Goal: Task Accomplishment & Management: Manage account settings

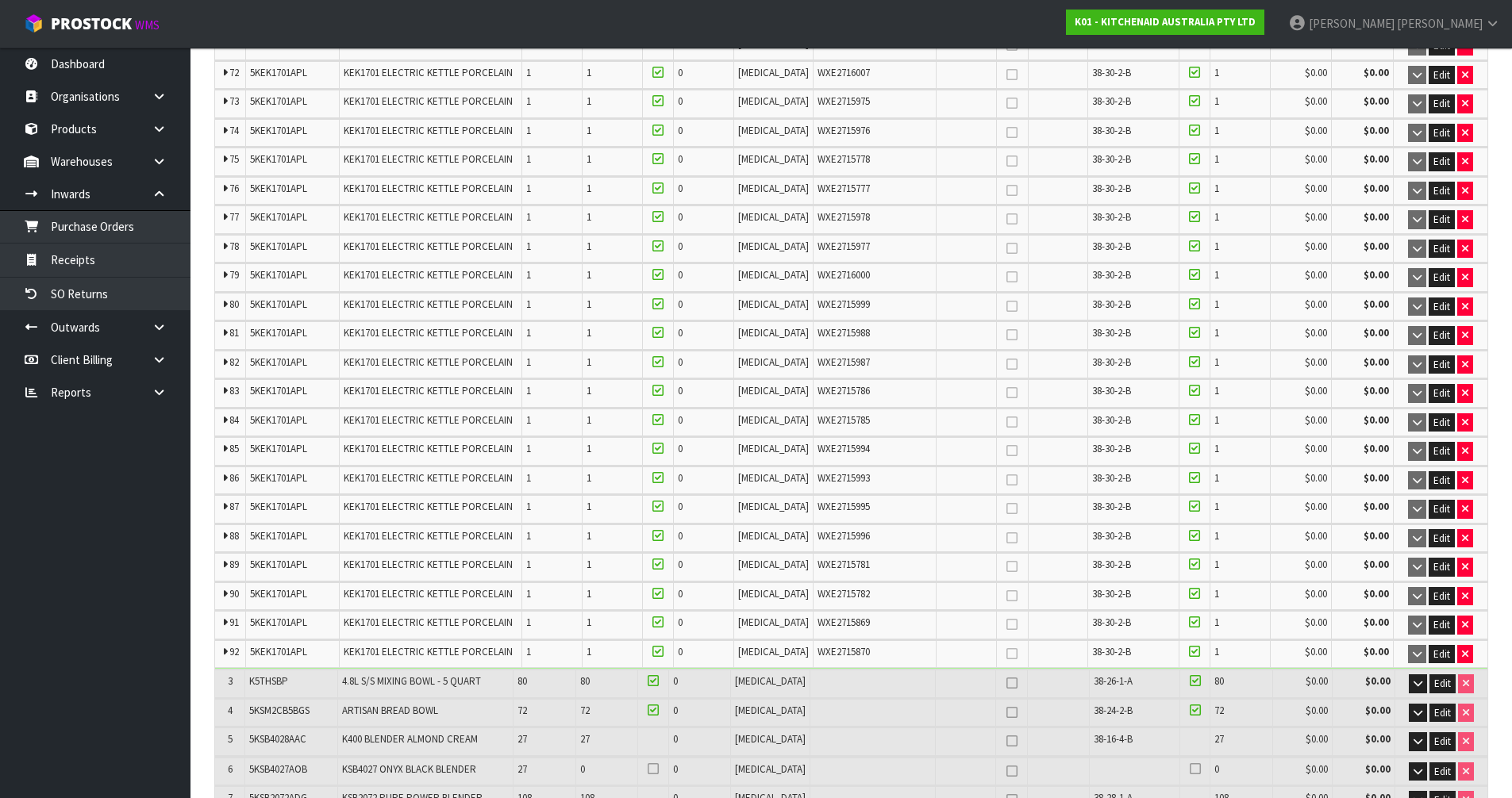
scroll to position [2380, 0]
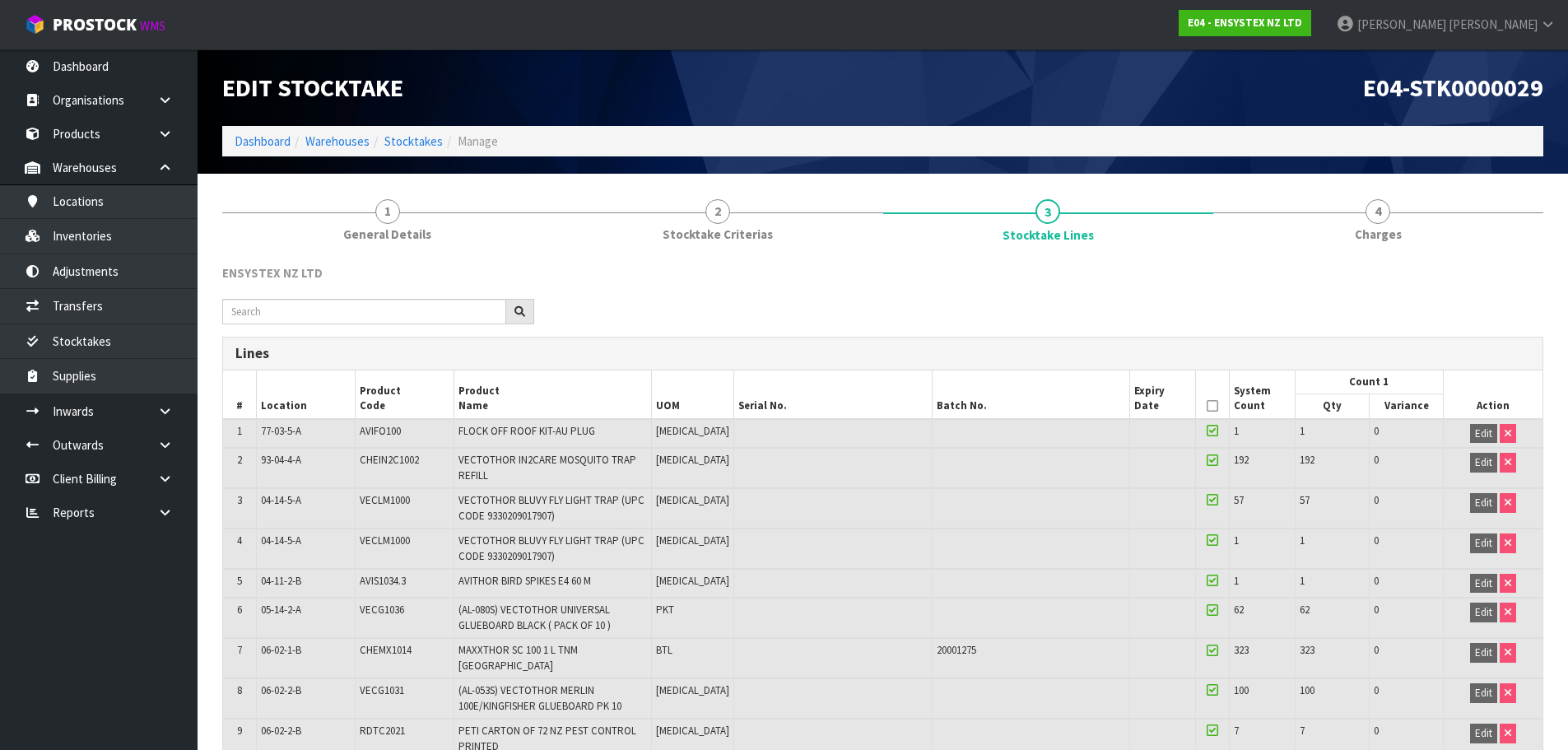
scroll to position [3622, 0]
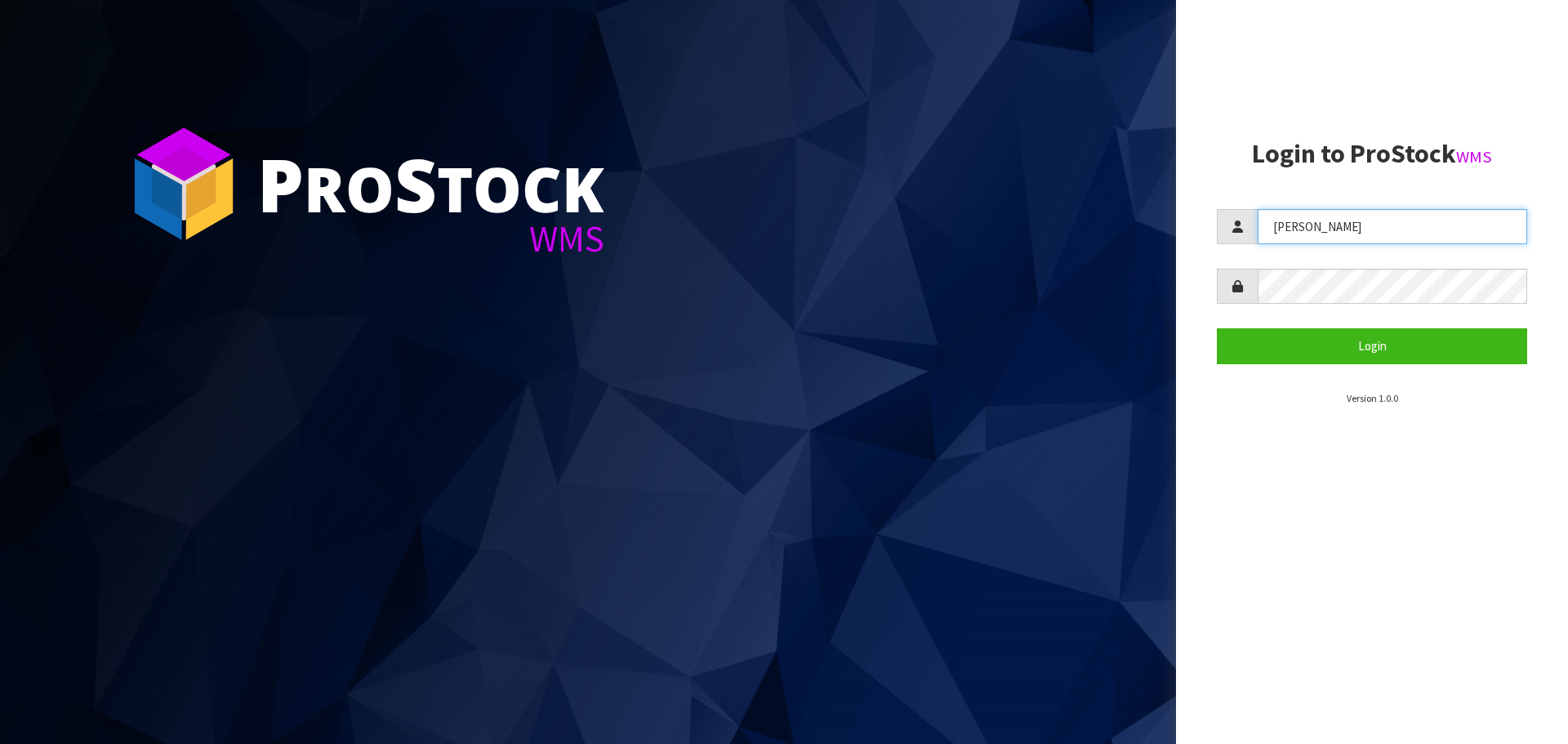
click at [1365, 235] on input "[PERSON_NAME]" at bounding box center [1392, 227] width 270 height 35
type input "[PERSON_NAME]"
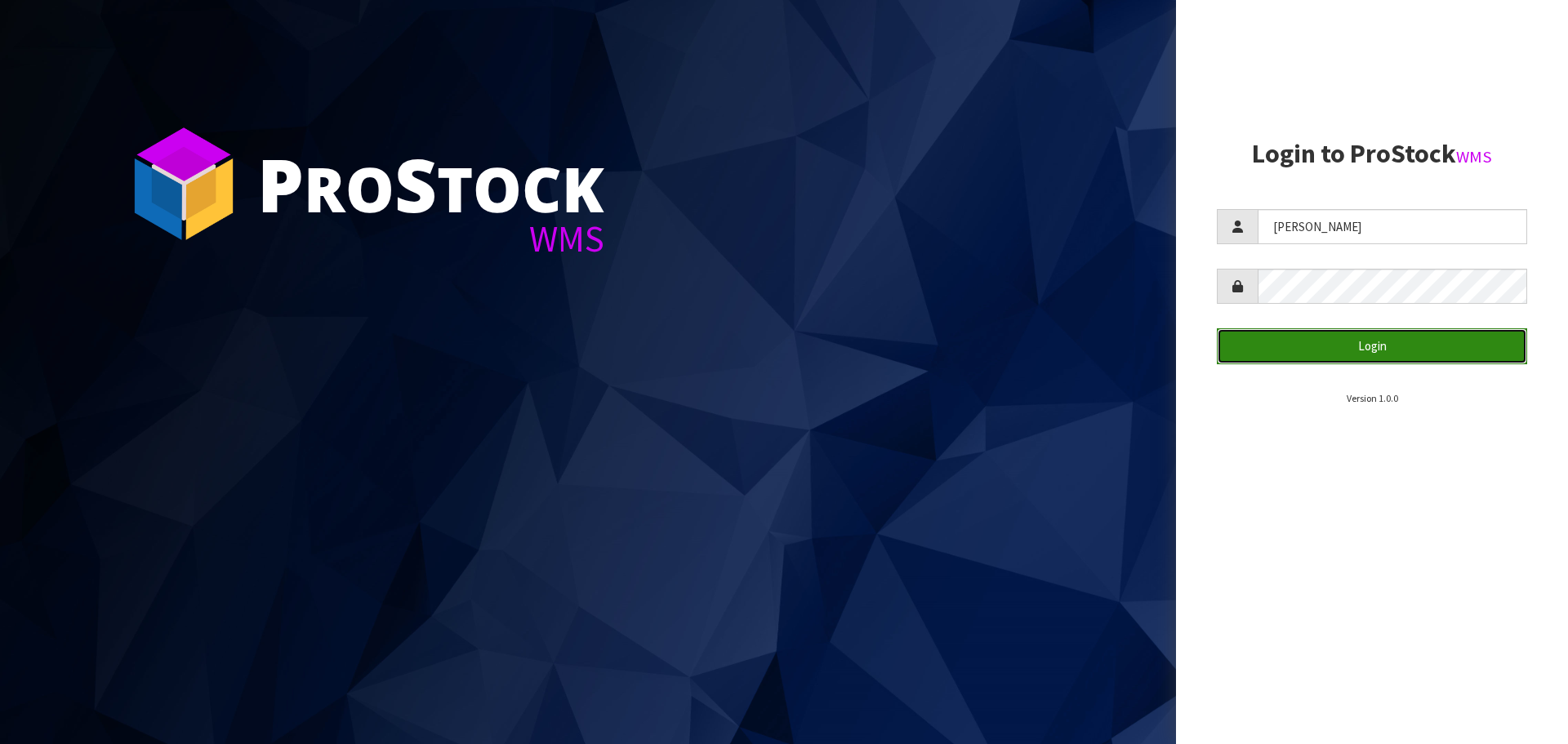
click at [1283, 328] on button "Login" at bounding box center [1372, 345] width 311 height 35
